Goal: Information Seeking & Learning: Learn about a topic

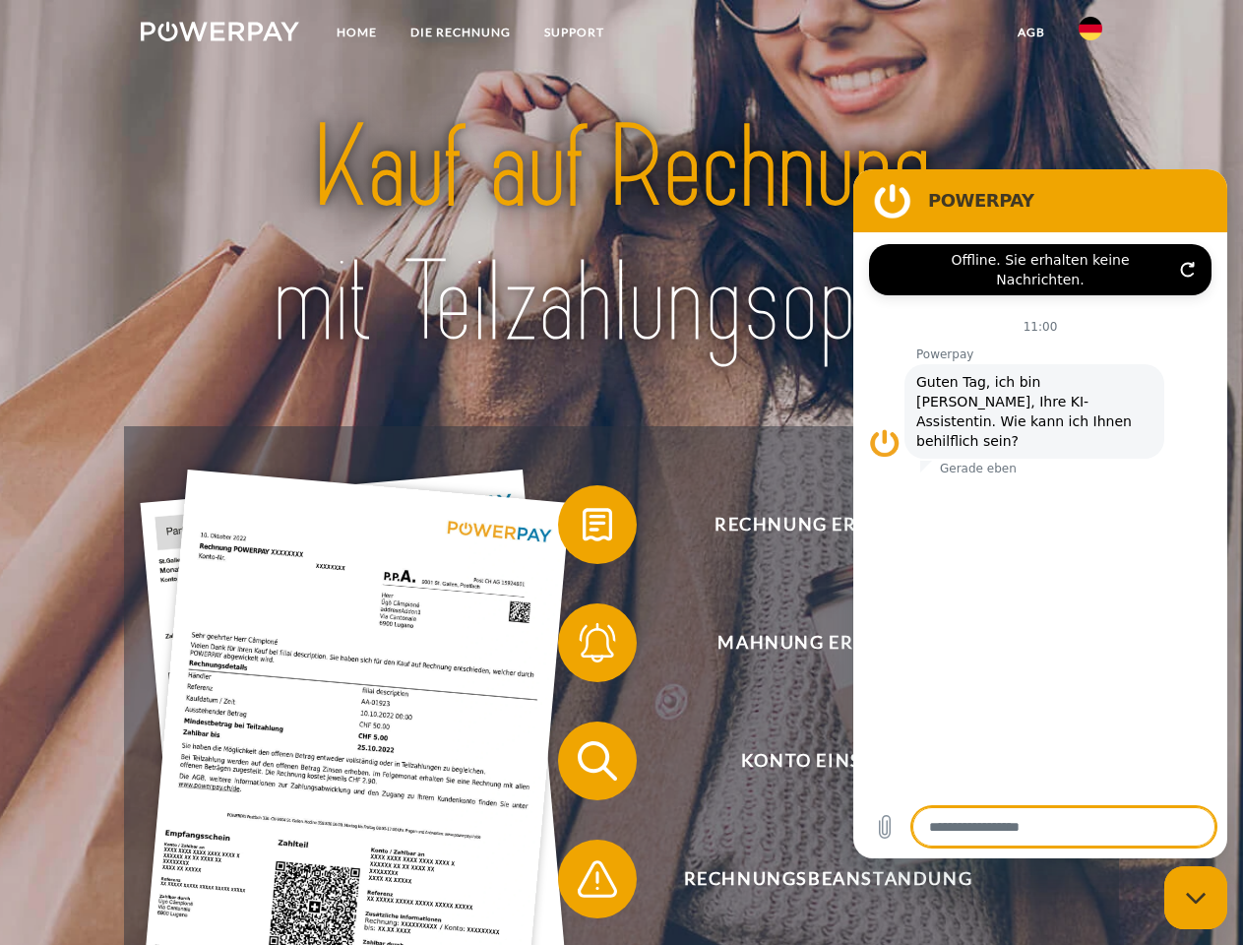
click at [219, 34] on img at bounding box center [220, 32] width 158 height 20
click at [1090, 34] on img at bounding box center [1090, 29] width 24 height 24
click at [1030, 32] on link "agb" at bounding box center [1031, 32] width 61 height 35
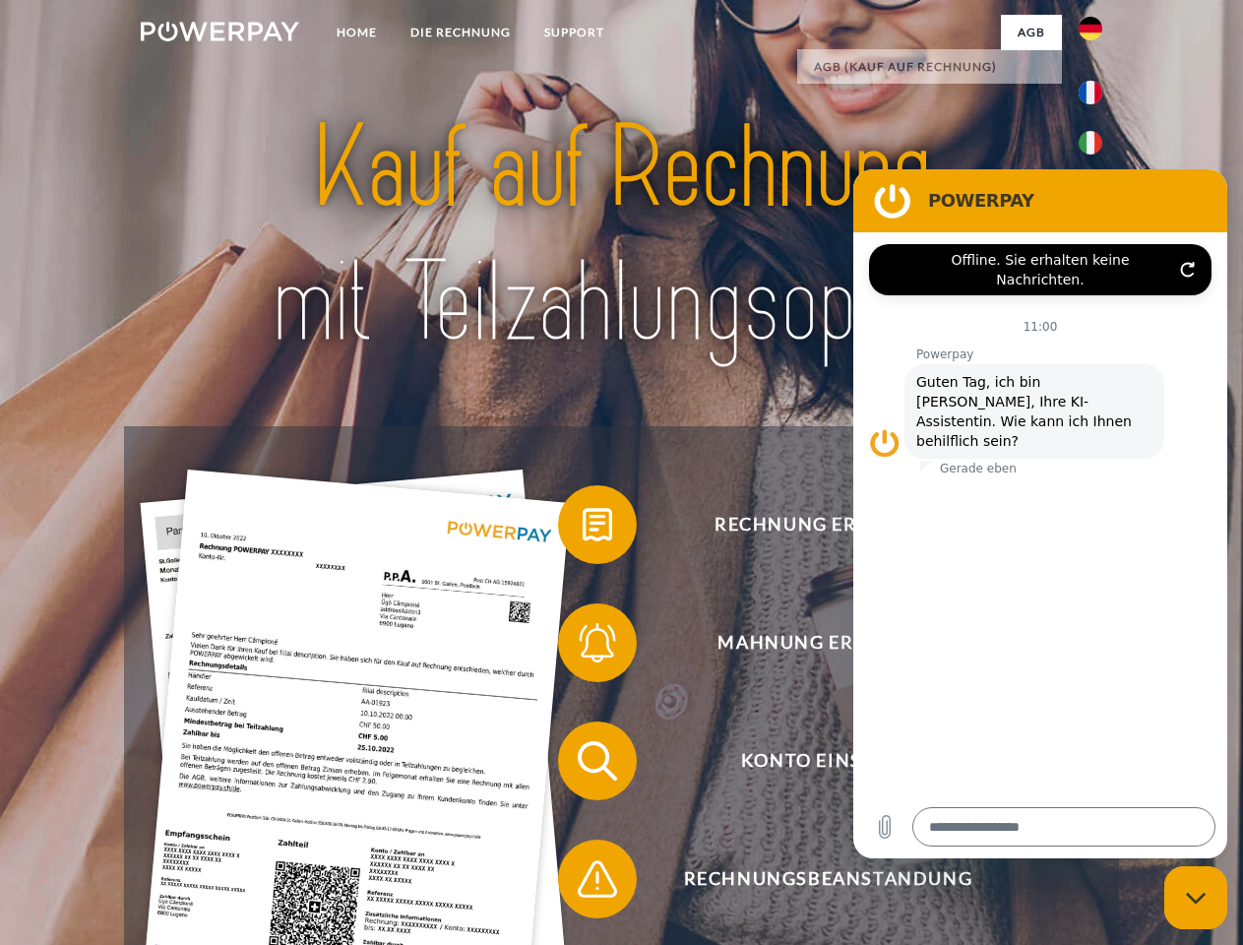
click at [583, 528] on span at bounding box center [568, 524] width 98 height 98
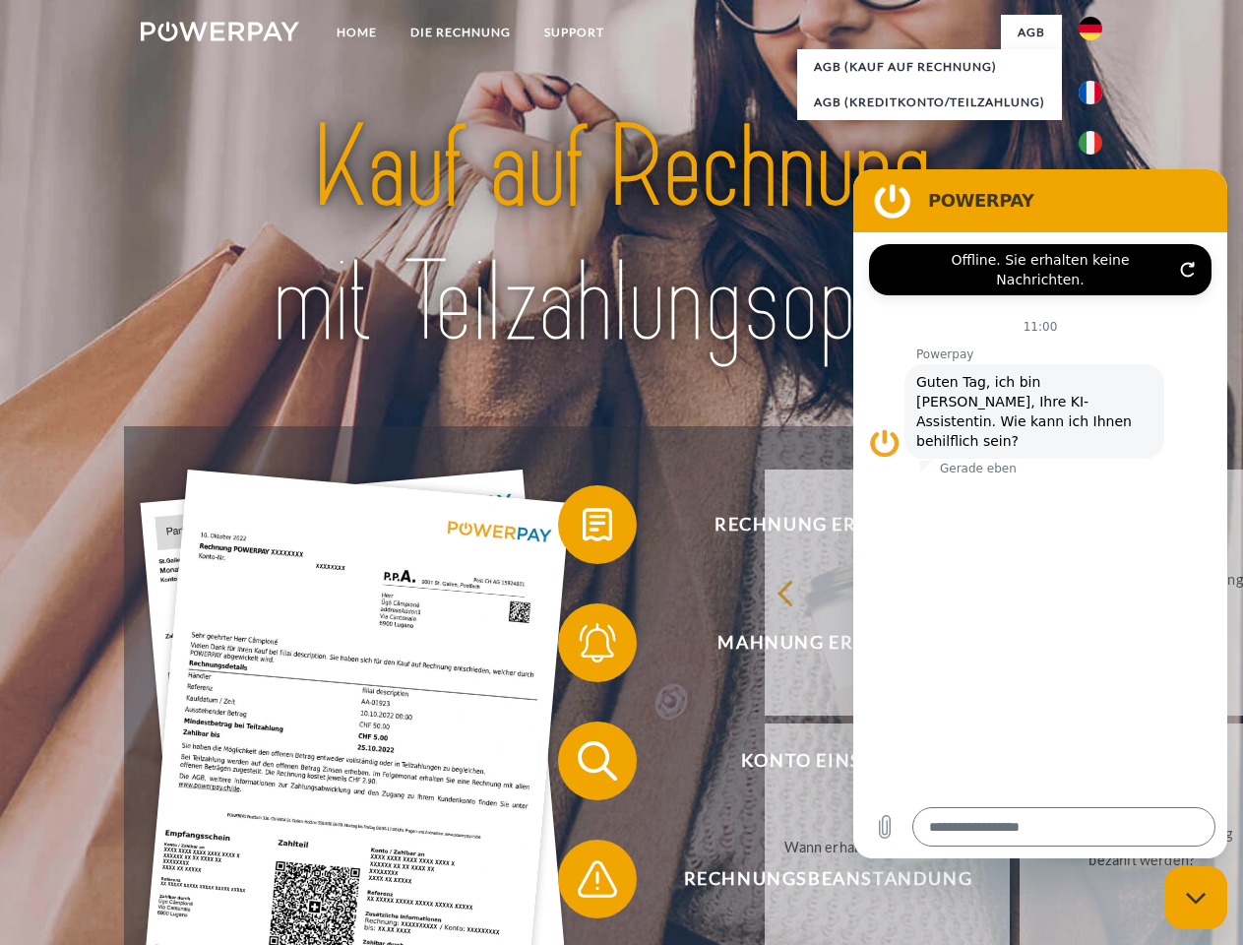
click at [745, 646] on div "zurück Warum habe ich eine Rechnung erhalten? Was habe ich noch offen, ist mein…" at bounding box center [1142, 719] width 795 height 508
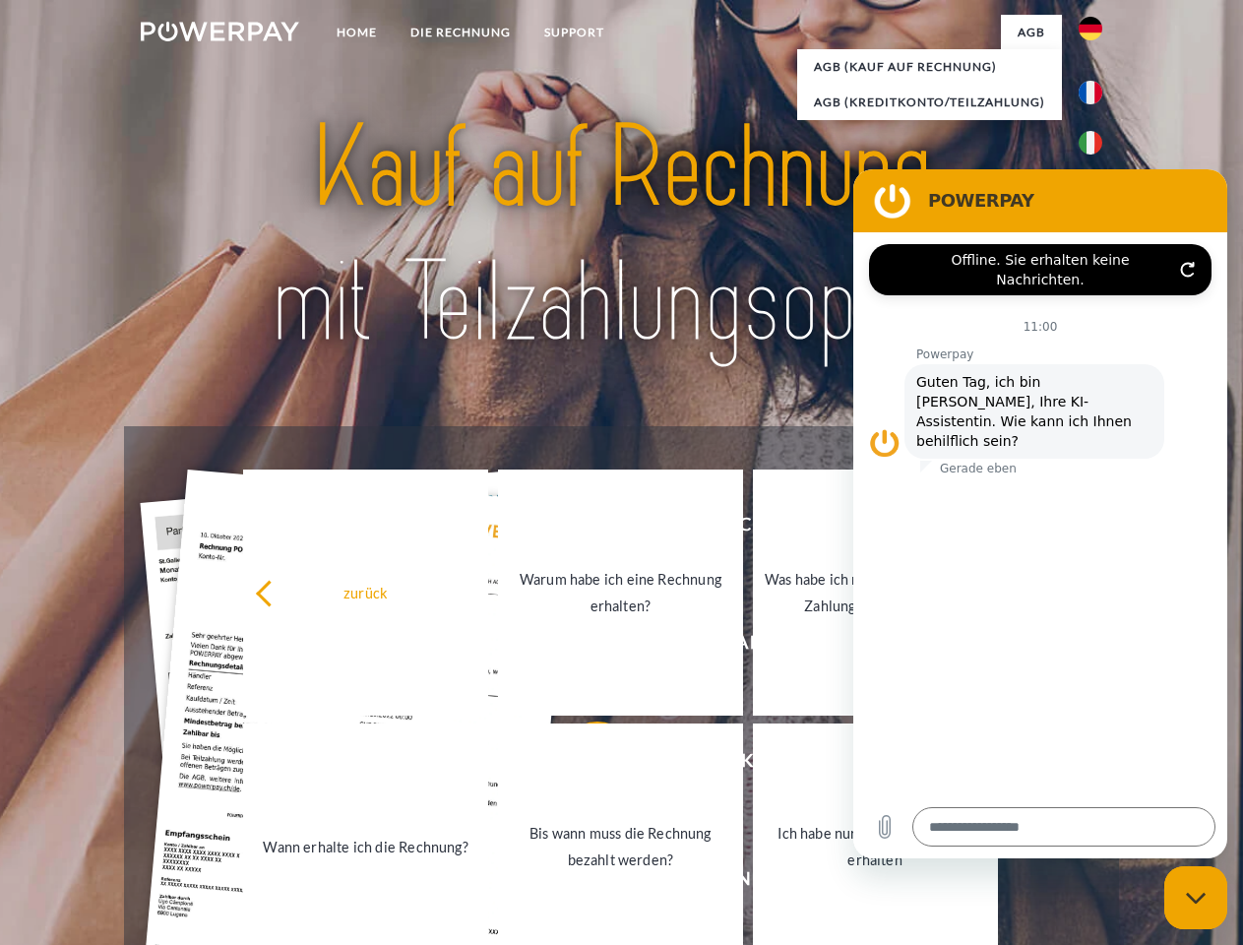
click at [583, 765] on link "Bis wann muss die Rechnung bezahlt werden?" at bounding box center [620, 846] width 245 height 246
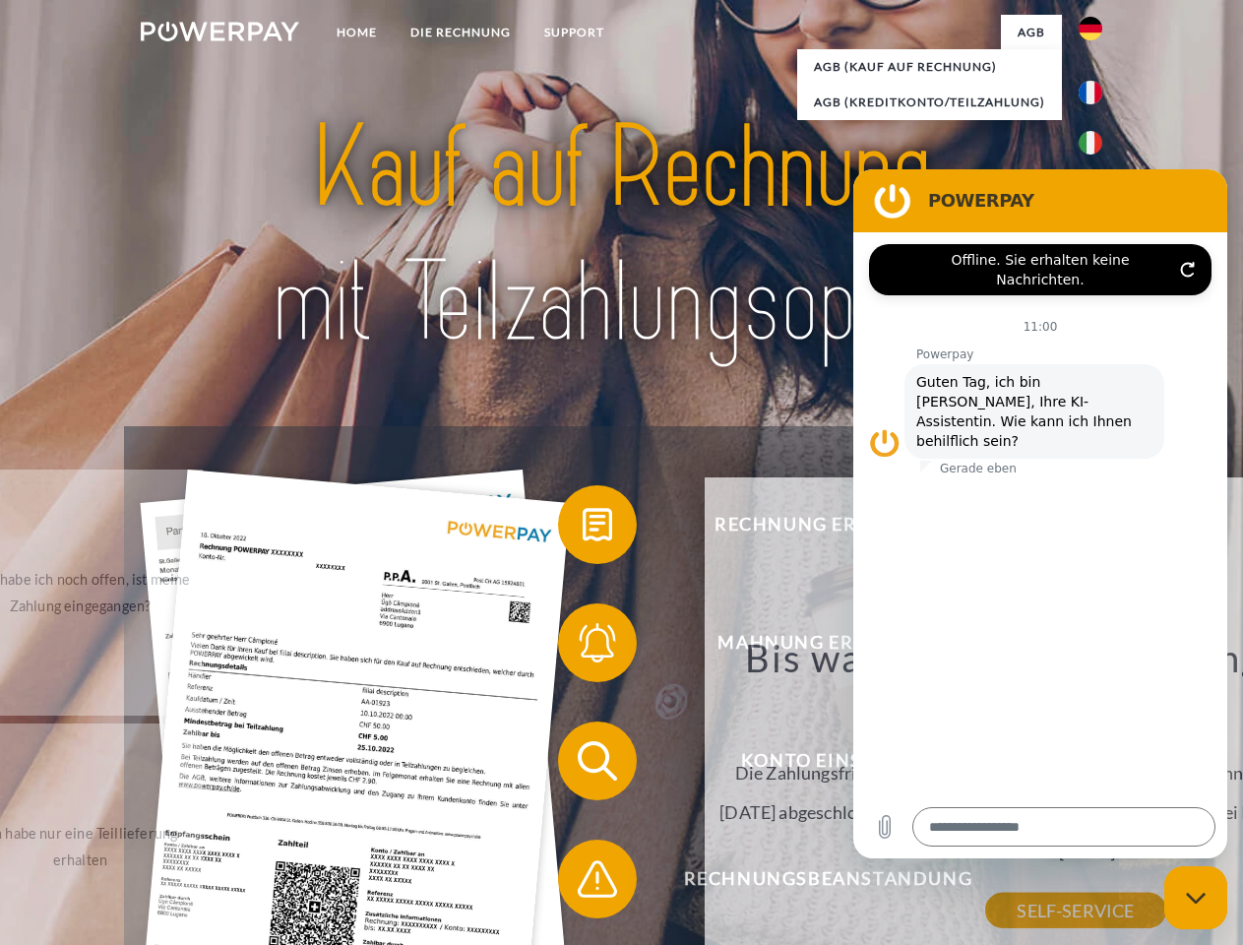
click at [678, 883] on div "zurück Warum habe ich eine Rechnung erhalten? POWERPAY ist der Rechnungsherstel…" at bounding box center [1075, 747] width 795 height 564
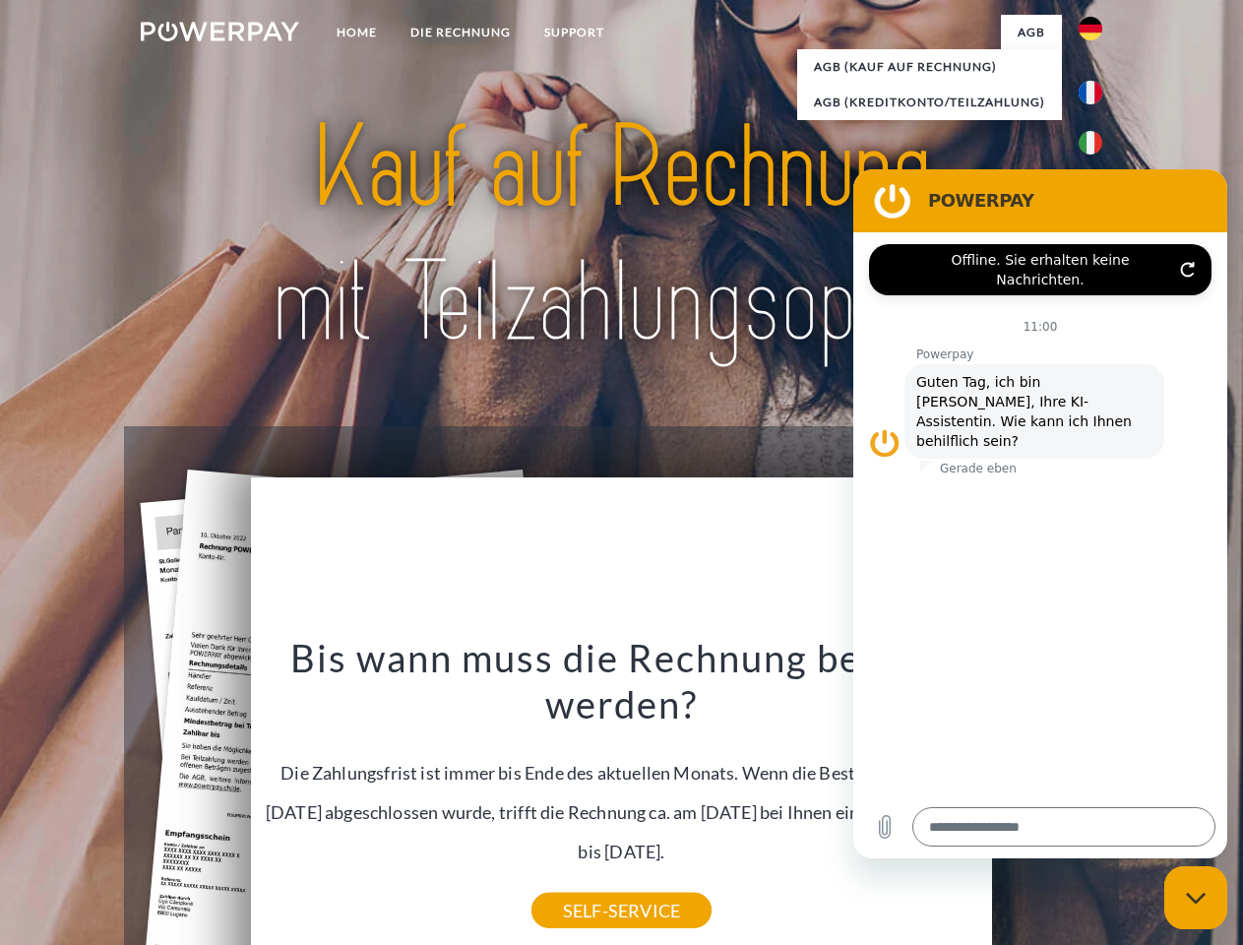
click at [1196, 897] on icon "Messaging-Fenster schließen" at bounding box center [1196, 897] width 21 height 13
type textarea "*"
